Goal: Communication & Community: Answer question/provide support

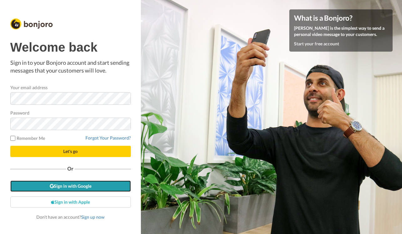
click at [86, 187] on link "Sign in with Google" at bounding box center [70, 185] width 120 height 11
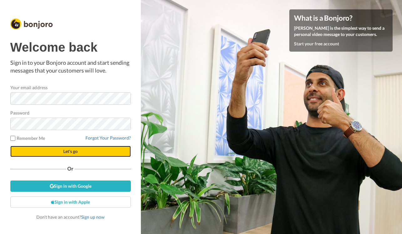
click at [66, 146] on button "Let's go" at bounding box center [70, 151] width 120 height 11
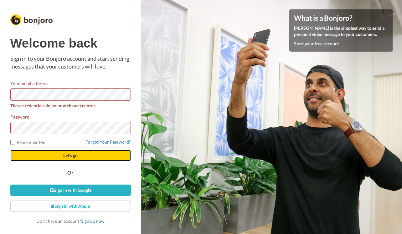
click at [64, 156] on span "Let's go" at bounding box center [70, 155] width 14 height 5
click at [59, 157] on button "Let's go" at bounding box center [70, 155] width 120 height 11
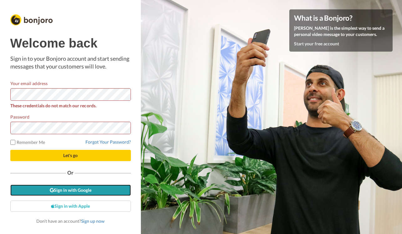
click at [80, 194] on link "Sign in with Google" at bounding box center [70, 190] width 120 height 11
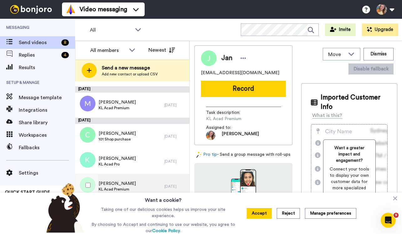
click at [160, 182] on div "Carmen KL Acad Premium 3 days ago" at bounding box center [132, 186] width 114 height 25
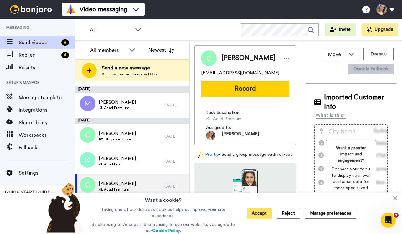
click at [262, 213] on button "Accept" at bounding box center [258, 213] width 25 height 11
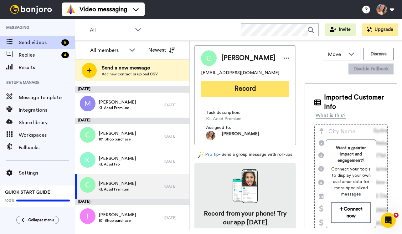
click at [251, 94] on button "Record" at bounding box center [245, 89] width 88 height 16
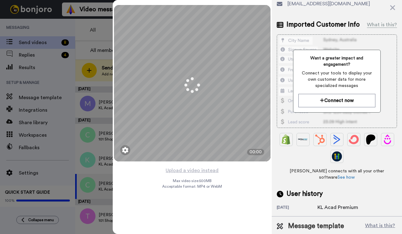
scroll to position [58, 0]
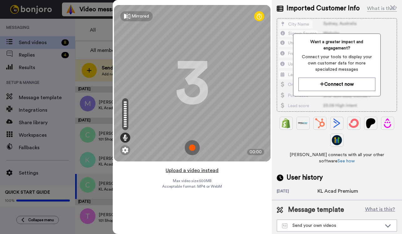
click at [188, 172] on button "Upload a video instead" at bounding box center [192, 170] width 57 height 8
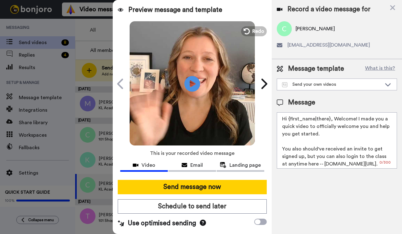
scroll to position [0, 0]
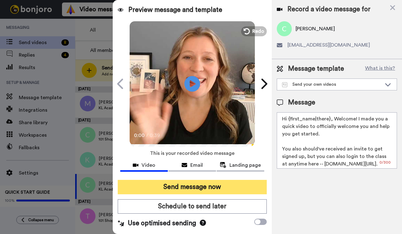
click at [199, 191] on button "Send message now" at bounding box center [192, 187] width 149 height 14
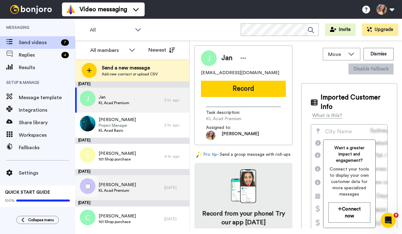
click at [155, 194] on div "[PERSON_NAME] Acad Premium" at bounding box center [119, 187] width 89 height 25
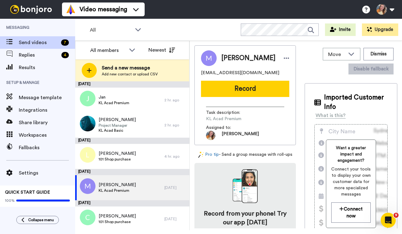
click at [246, 91] on button "Record" at bounding box center [245, 89] width 88 height 16
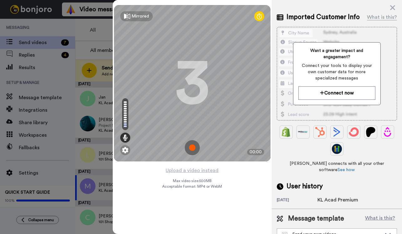
scroll to position [58, 0]
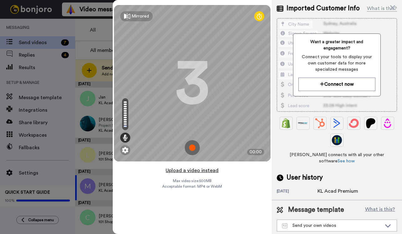
click at [209, 169] on button "Upload a video instead" at bounding box center [192, 170] width 57 height 8
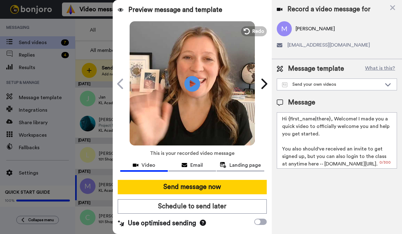
scroll to position [0, 0]
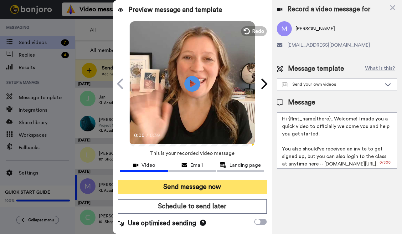
click at [206, 187] on button "Send message now" at bounding box center [192, 187] width 149 height 14
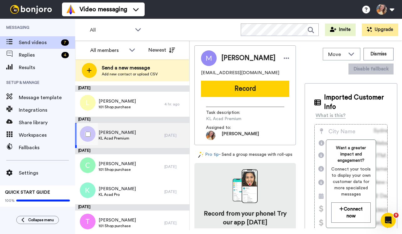
scroll to position [58, 0]
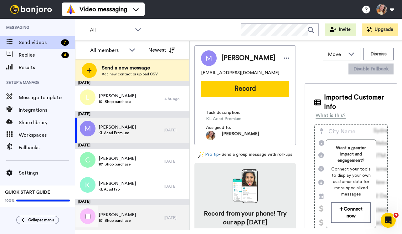
click at [139, 213] on div "Tanya 101 Shop purchase" at bounding box center [119, 217] width 89 height 25
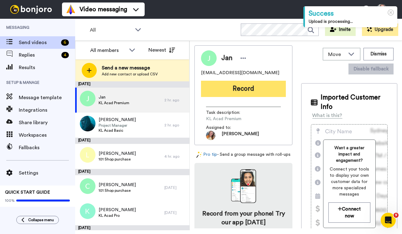
click at [241, 89] on button "Record" at bounding box center [243, 89] width 85 height 16
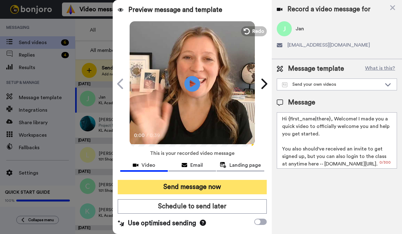
click at [208, 185] on button "Send message now" at bounding box center [192, 187] width 149 height 14
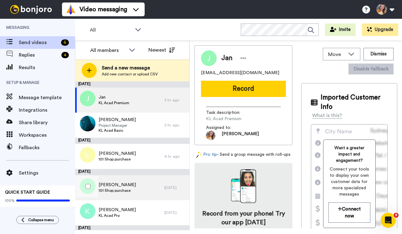
click at [132, 192] on div "Carmen 101 Shop purchase" at bounding box center [119, 187] width 89 height 25
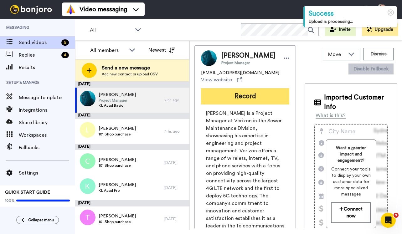
click at [231, 94] on button "Record" at bounding box center [245, 96] width 88 height 16
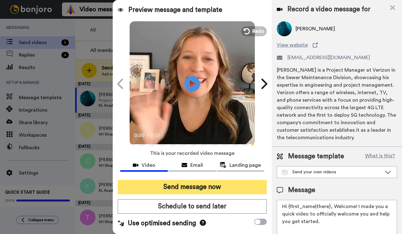
click at [210, 186] on button "Send message now" at bounding box center [192, 187] width 149 height 14
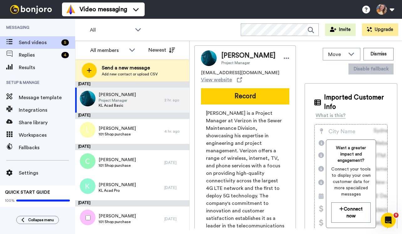
click at [98, 219] on div "[PERSON_NAME] 101 Shop purchase" at bounding box center [119, 218] width 89 height 25
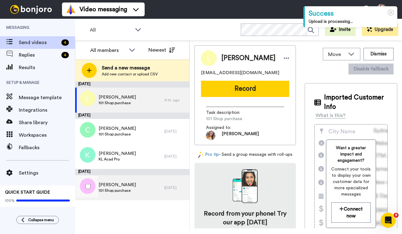
click at [143, 183] on div "[PERSON_NAME] 101 Shop purchase" at bounding box center [119, 187] width 89 height 25
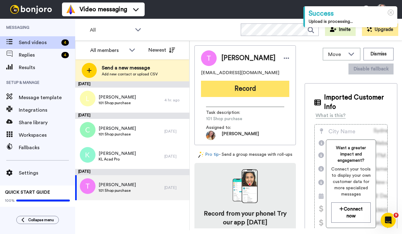
click at [250, 90] on button "Record" at bounding box center [245, 89] width 88 height 16
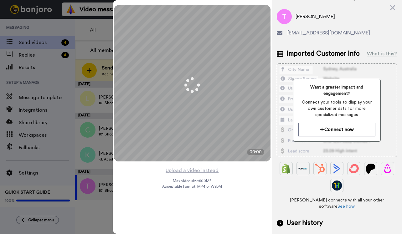
scroll to position [58, 0]
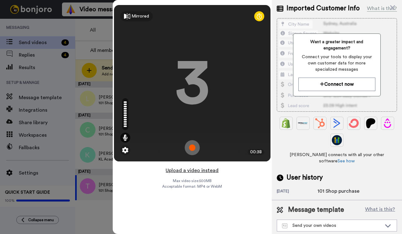
click at [191, 170] on button "Upload a video instead" at bounding box center [192, 170] width 57 height 8
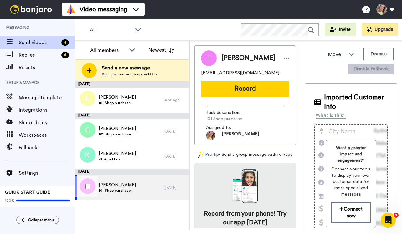
click at [148, 185] on div "Tanya 101 Shop purchase" at bounding box center [119, 187] width 89 height 25
click at [134, 191] on div "Tanya 101 Shop purchase" at bounding box center [119, 187] width 89 height 25
click at [132, 189] on div "Tanya 101 Shop purchase" at bounding box center [119, 187] width 89 height 25
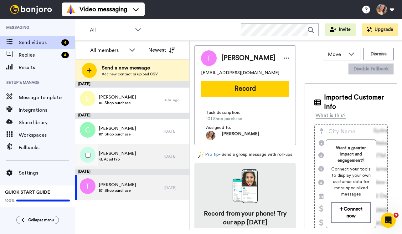
click at [134, 160] on div "Kristen KL Acad Pro" at bounding box center [119, 156] width 89 height 25
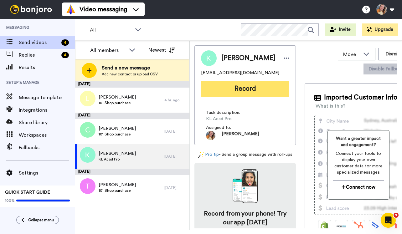
click at [257, 92] on button "Record" at bounding box center [245, 89] width 88 height 16
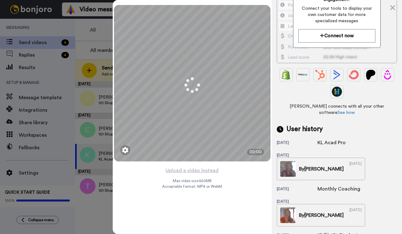
scroll to position [125, 0]
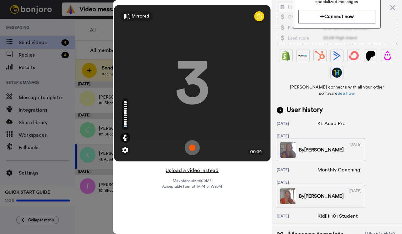
click at [206, 170] on button "Upload a video instead" at bounding box center [192, 170] width 57 height 8
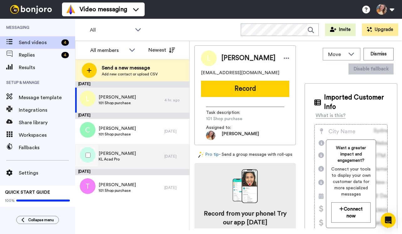
click at [151, 159] on div "Kristen KL Acad Pro" at bounding box center [119, 156] width 89 height 25
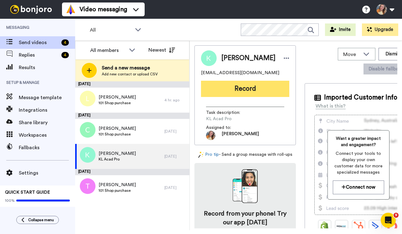
click at [259, 87] on button "Record" at bounding box center [245, 89] width 88 height 16
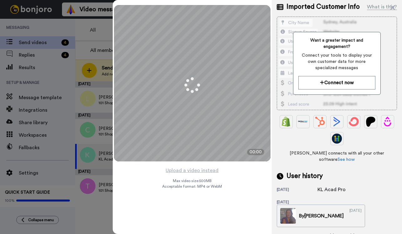
scroll to position [94, 0]
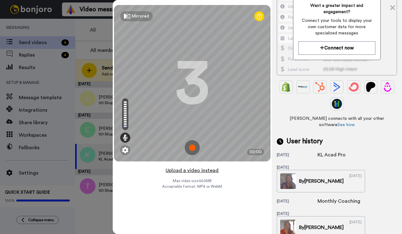
click at [198, 170] on button "Upload a video instead" at bounding box center [192, 170] width 57 height 8
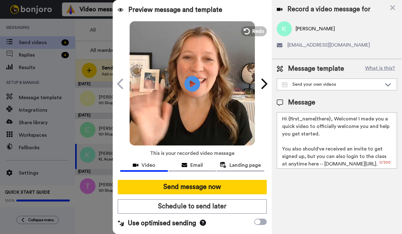
scroll to position [0, 0]
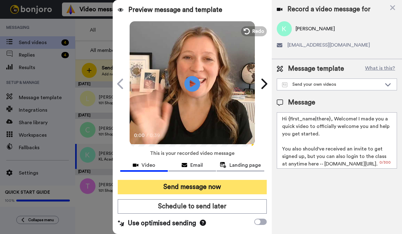
click at [200, 184] on button "Send message now" at bounding box center [192, 187] width 149 height 14
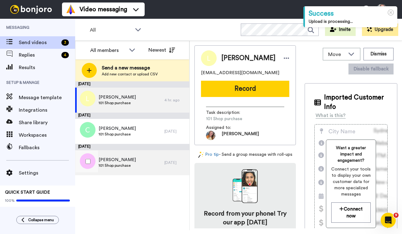
click at [151, 158] on div "Tanya 101 Shop purchase" at bounding box center [119, 162] width 89 height 25
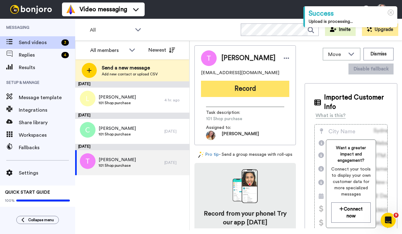
click at [264, 94] on button "Record" at bounding box center [245, 89] width 88 height 16
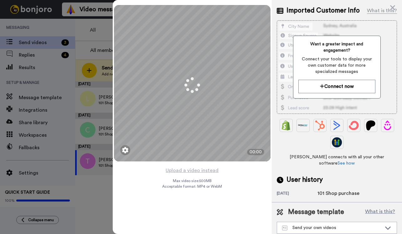
scroll to position [58, 0]
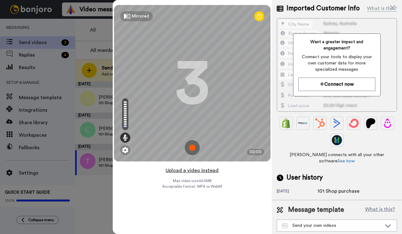
click at [197, 168] on button "Upload a video instead" at bounding box center [192, 170] width 57 height 8
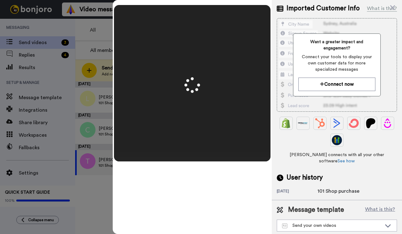
scroll to position [0, 0]
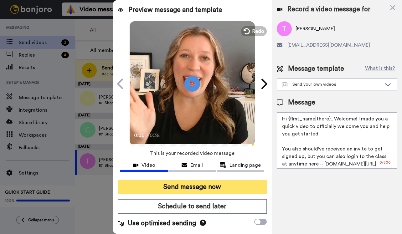
click at [203, 188] on button "Send message now" at bounding box center [192, 187] width 149 height 14
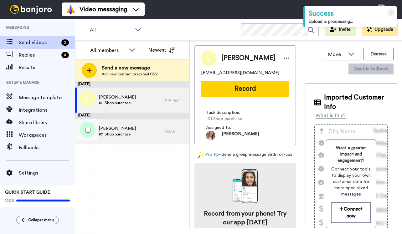
click at [170, 139] on div "[PERSON_NAME] 101 Shop purchase [DATE]" at bounding box center [132, 131] width 114 height 25
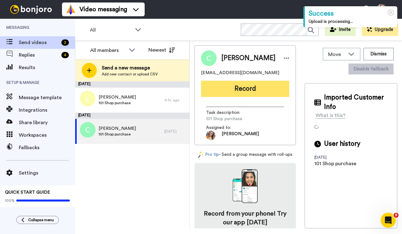
click at [255, 90] on button "Record" at bounding box center [245, 89] width 88 height 16
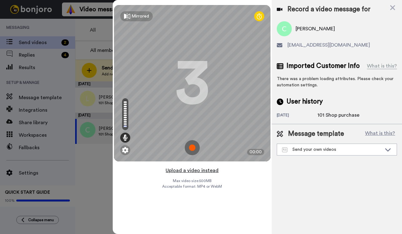
click at [194, 169] on button "Upload a video instead" at bounding box center [192, 170] width 57 height 8
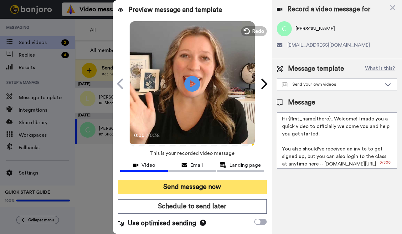
click at [198, 184] on button "Send message now" at bounding box center [192, 187] width 149 height 14
